Goal: Task Accomplishment & Management: Complete application form

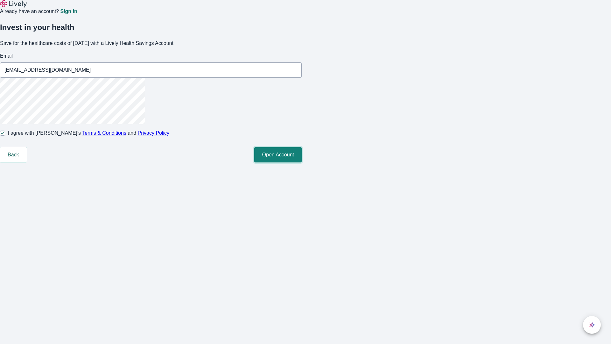
click at [302, 162] on button "Open Account" at bounding box center [277, 154] width 47 height 15
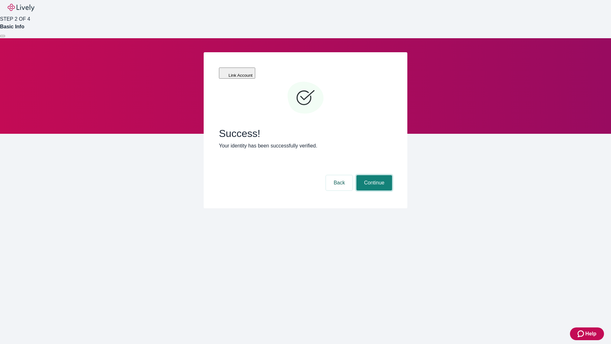
click at [374, 175] on button "Continue" at bounding box center [375, 182] width 36 height 15
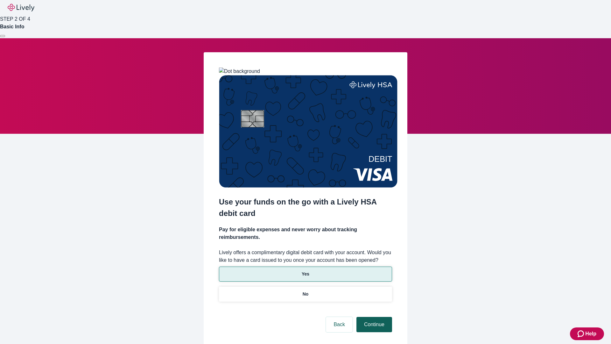
click at [305, 271] on p "Yes" at bounding box center [306, 274] width 8 height 7
click at [374, 317] on button "Continue" at bounding box center [375, 324] width 36 height 15
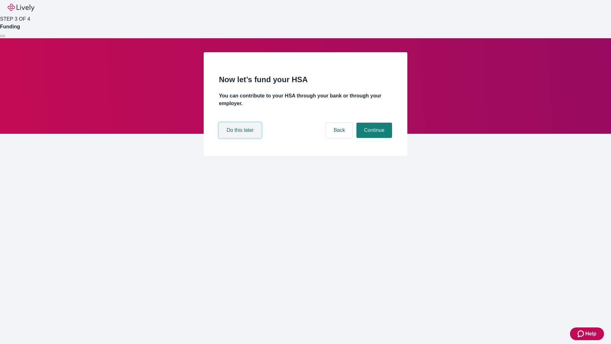
click at [241, 138] on button "Do this later" at bounding box center [240, 130] width 42 height 15
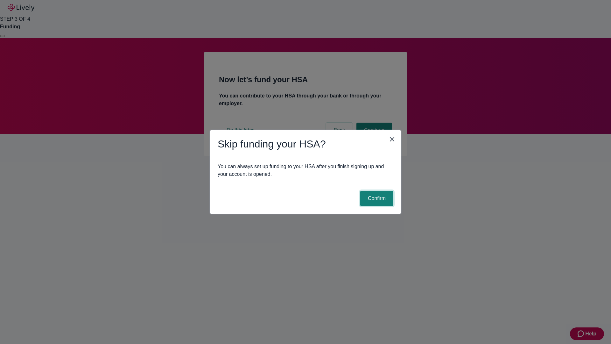
click at [376, 198] on button "Confirm" at bounding box center [376, 198] width 33 height 15
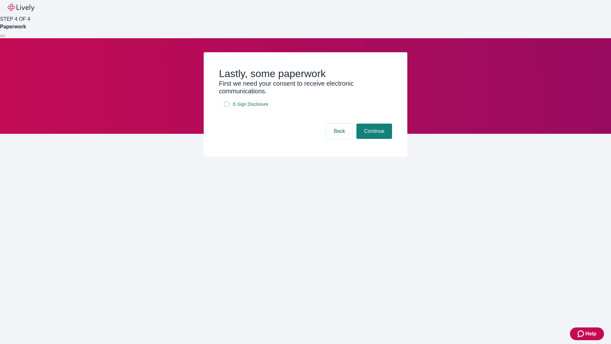
click at [227, 107] on input "E-Sign Disclosure" at bounding box center [226, 104] width 5 height 5
checkbox input "true"
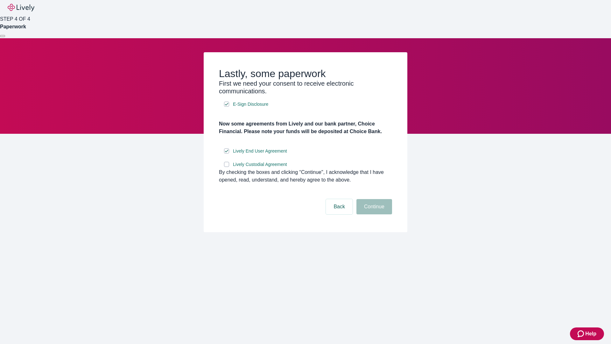
click at [227, 167] on input "Lively Custodial Agreement" at bounding box center [226, 164] width 5 height 5
checkbox input "true"
click at [374, 214] on button "Continue" at bounding box center [375, 206] width 36 height 15
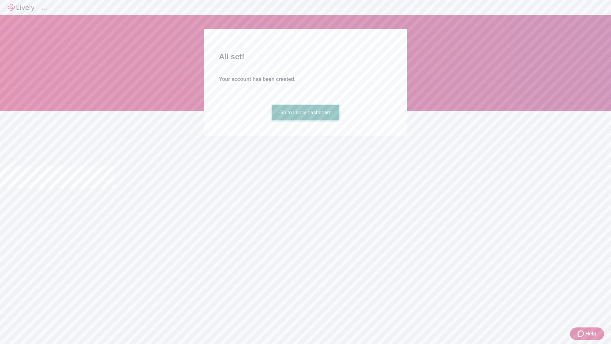
click at [305, 120] on link "Go to Lively dashboard" at bounding box center [306, 112] width 68 height 15
